Goal: Book appointment/travel/reservation

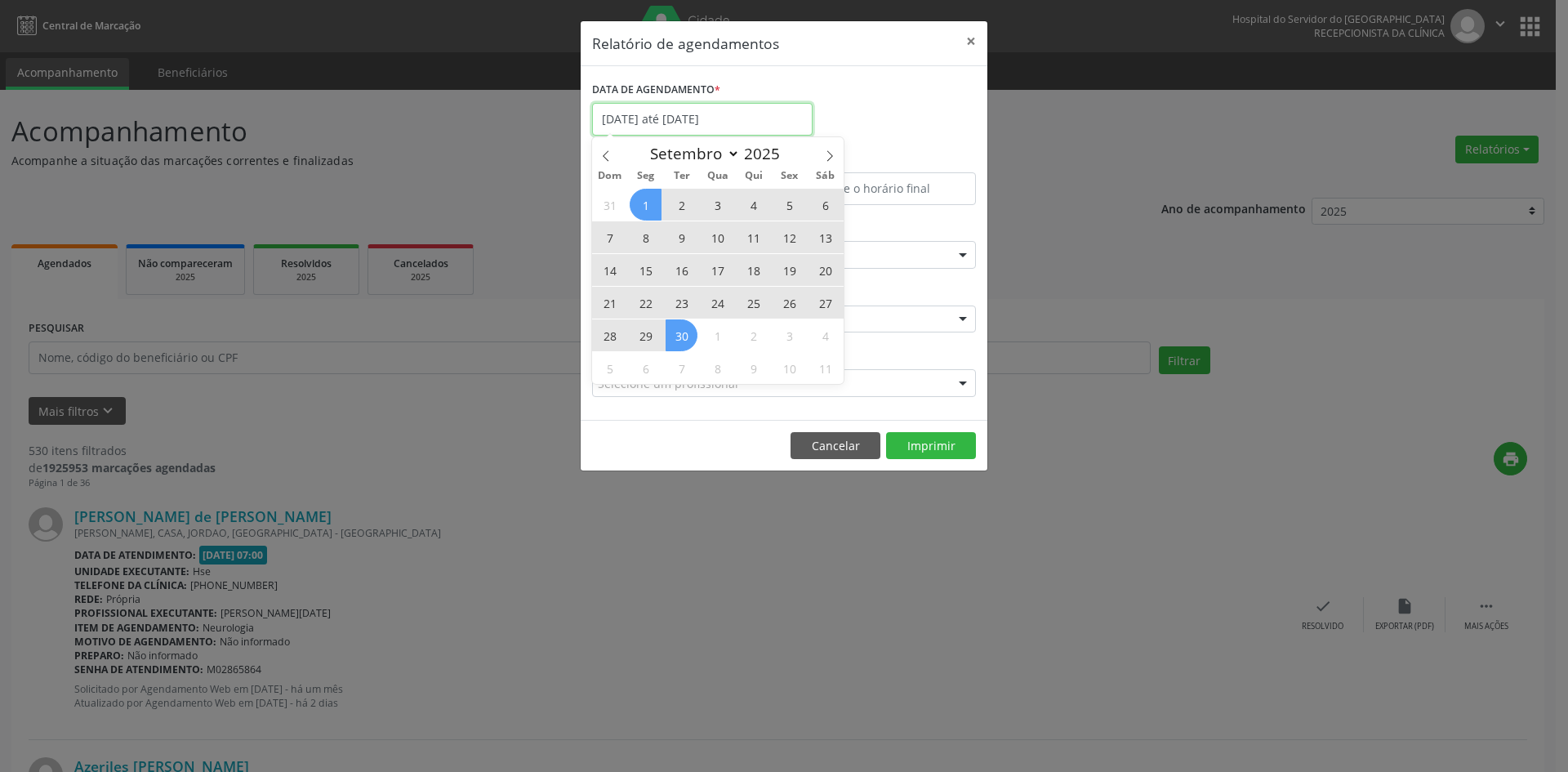
click at [811, 120] on input "[DATE] até [DATE]" at bounding box center [702, 119] width 220 height 33
click at [827, 153] on icon at bounding box center [830, 156] width 11 height 11
select select "9"
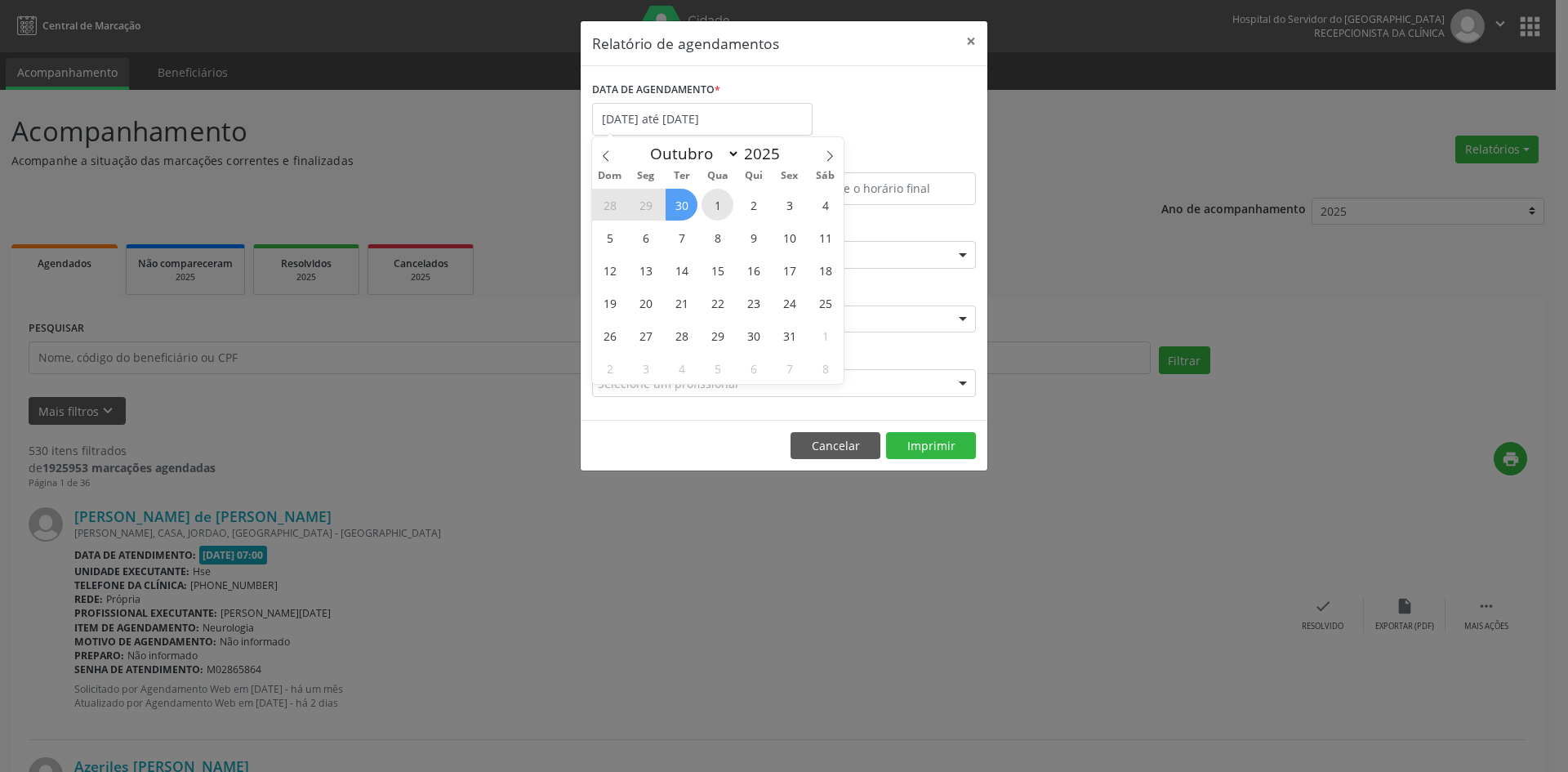
click at [710, 200] on span "1" at bounding box center [717, 205] width 32 height 32
type input "[DATE]"
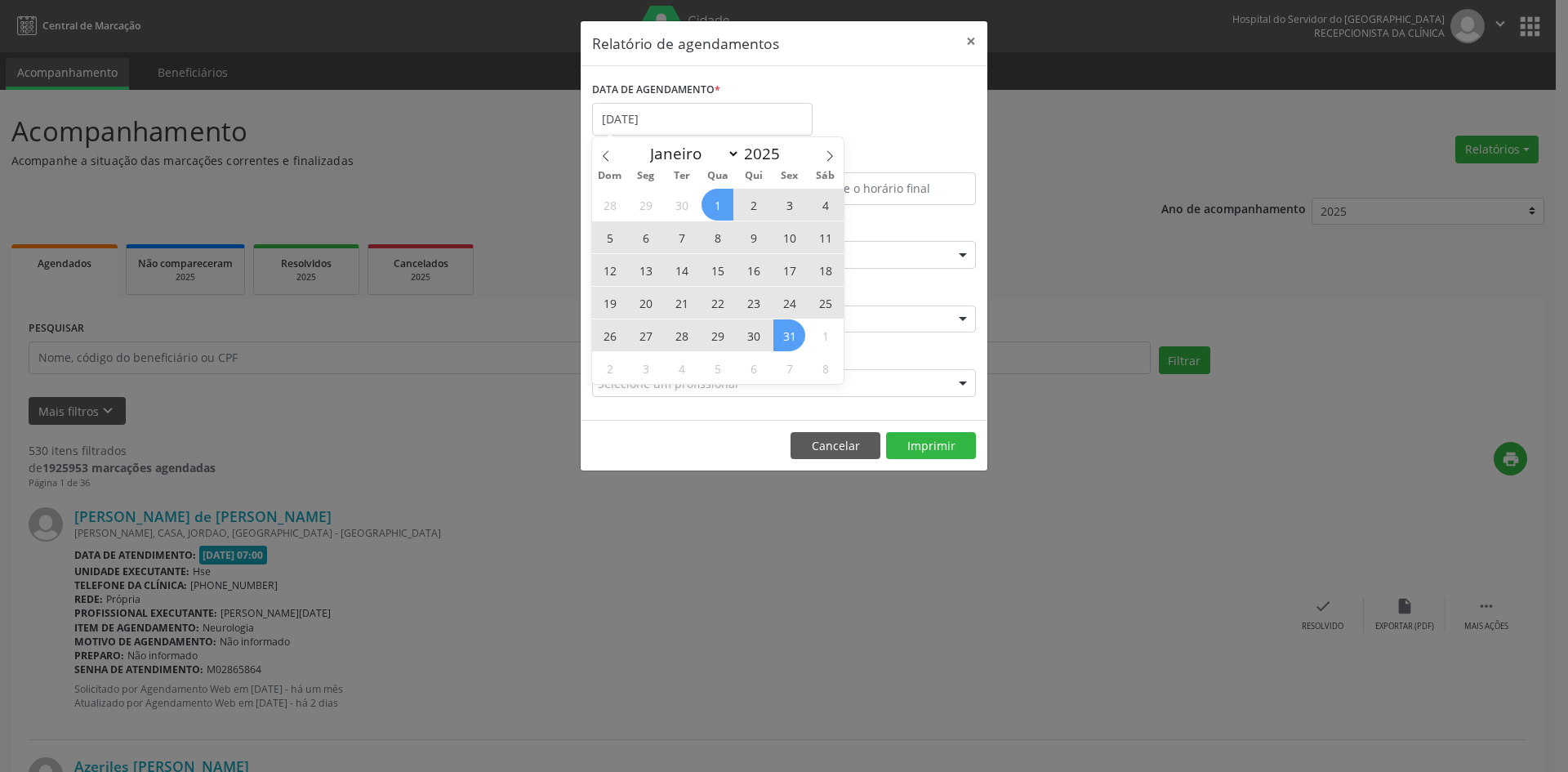
drag, startPoint x: 716, startPoint y: 203, endPoint x: 779, endPoint y: 332, distance: 143.6
click at [779, 332] on div "28 29 30 1 2 3 4 5 6 7 8 9 10 11 12 13 14 15 16 17 18 19 20 21 22 23 24 25 26 2…" at bounding box center [717, 285] width 252 height 196
click at [779, 332] on span "31" at bounding box center [790, 335] width 32 height 32
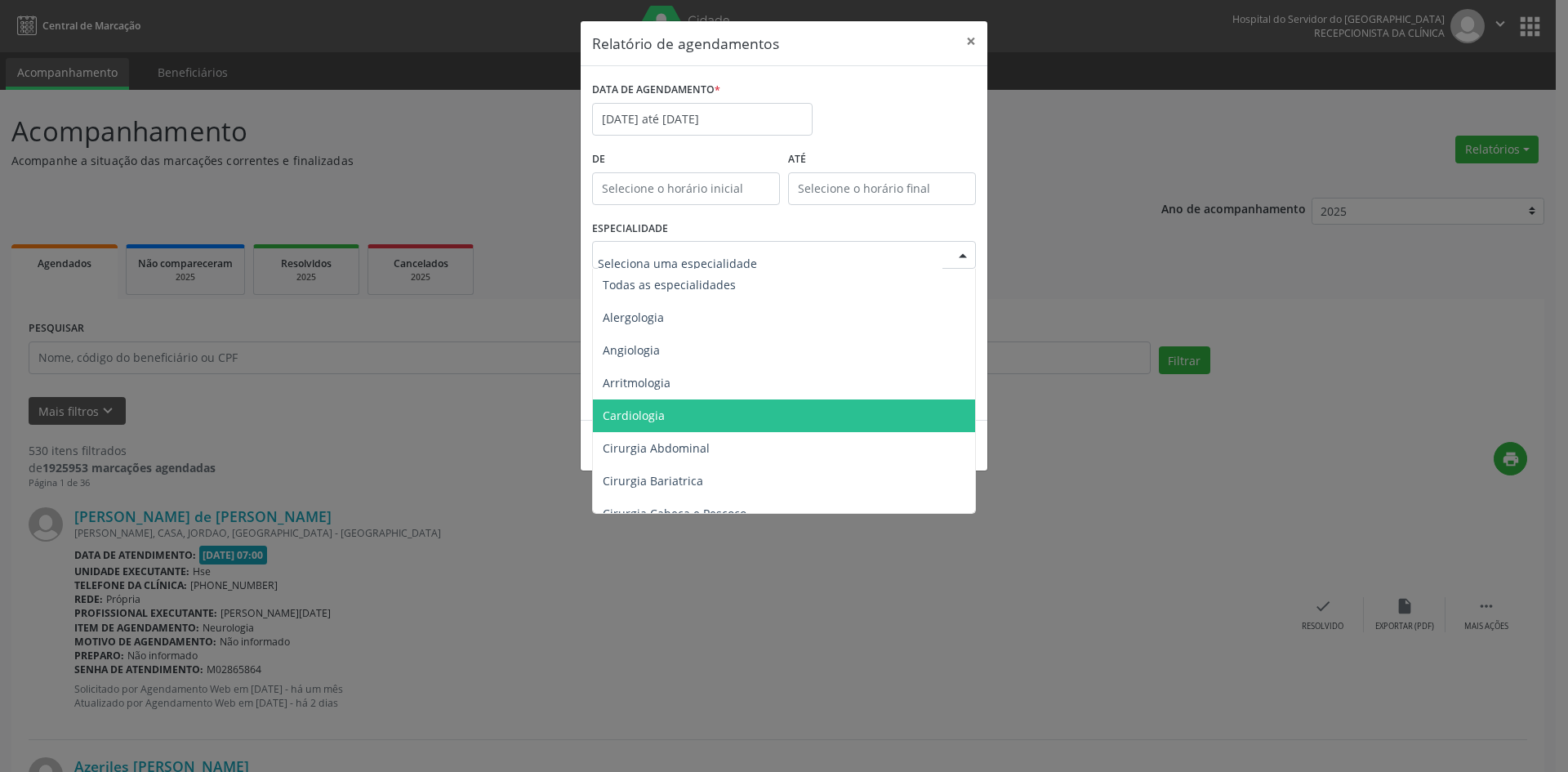
click at [686, 416] on span "Cardiologia" at bounding box center [785, 416] width 385 height 33
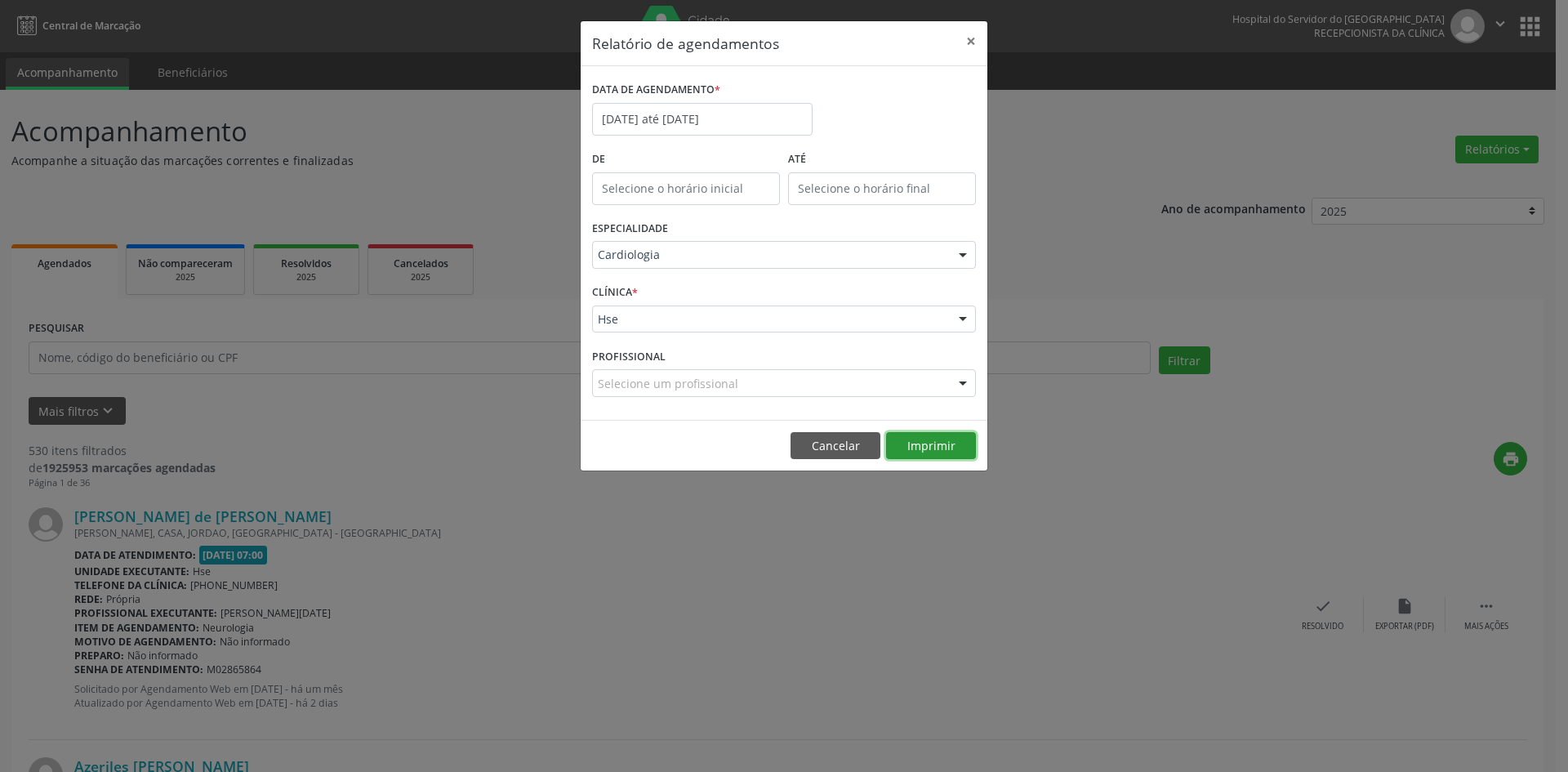
click at [936, 445] on button "Imprimir" at bounding box center [931, 446] width 90 height 28
click at [923, 443] on button "Imprimir" at bounding box center [931, 446] width 90 height 28
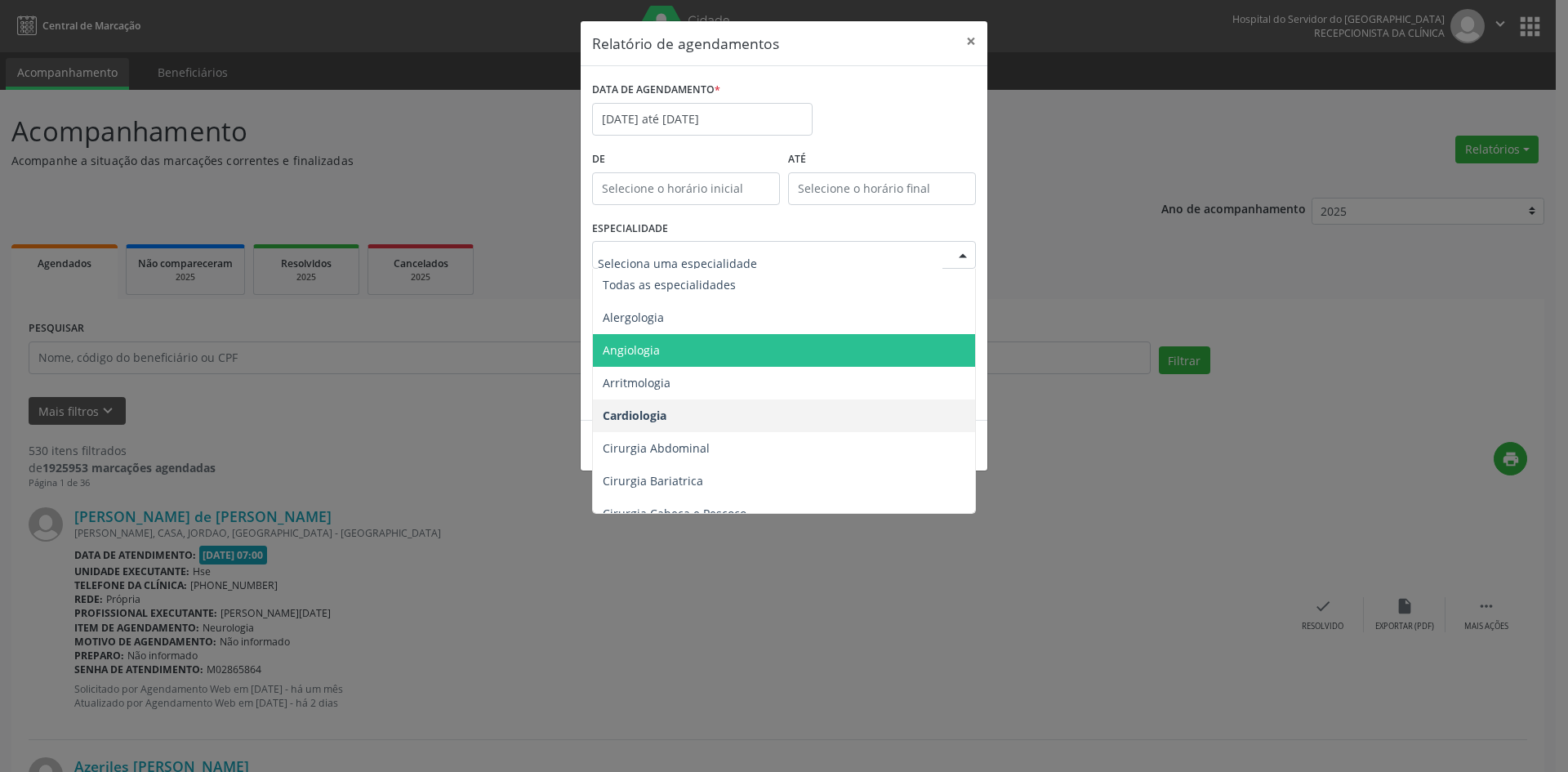
click at [749, 349] on span "Angiologia" at bounding box center [785, 351] width 385 height 33
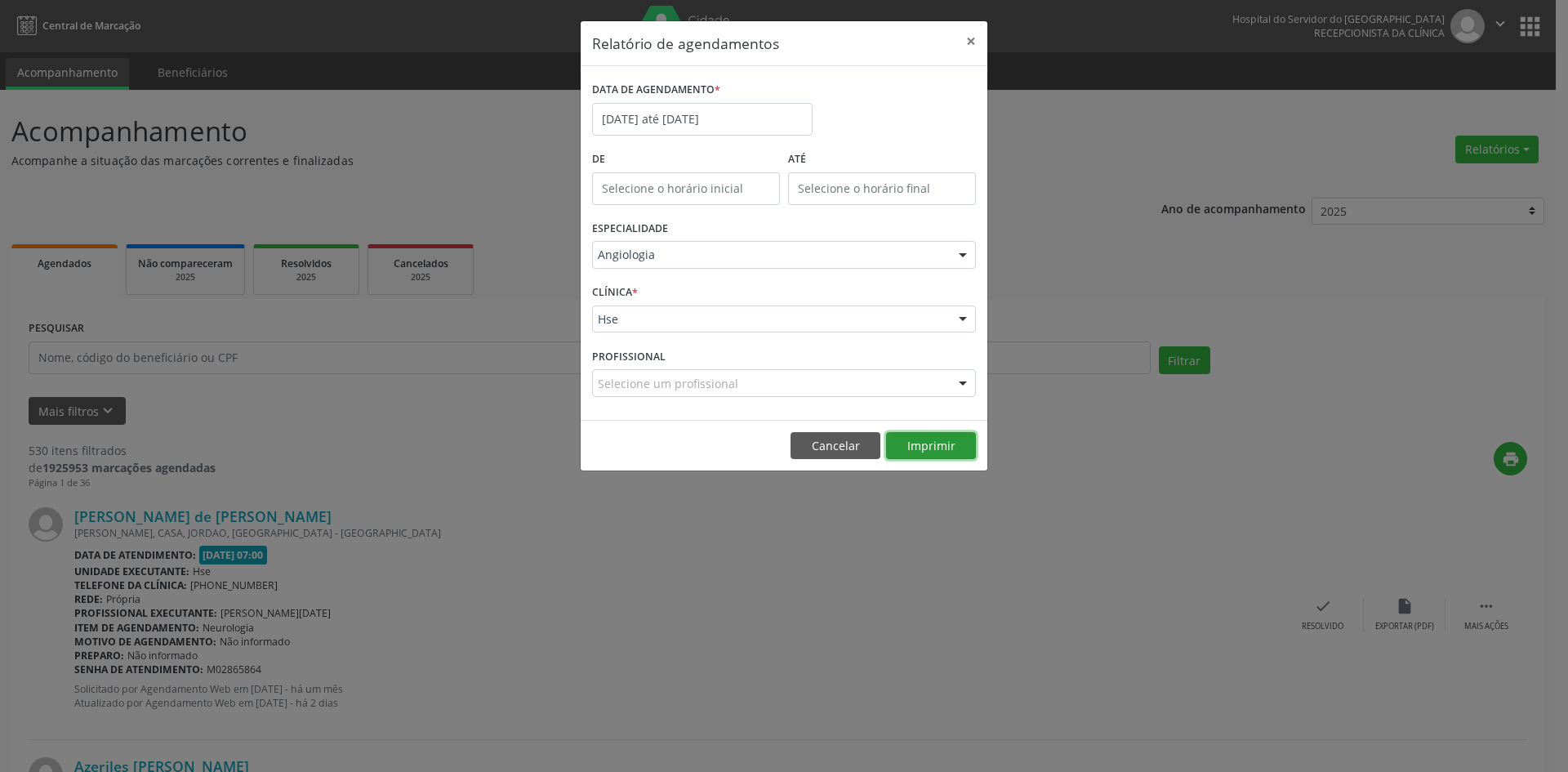
click at [928, 440] on button "Imprimir" at bounding box center [931, 446] width 90 height 28
